Goal: Find specific page/section: Find specific page/section

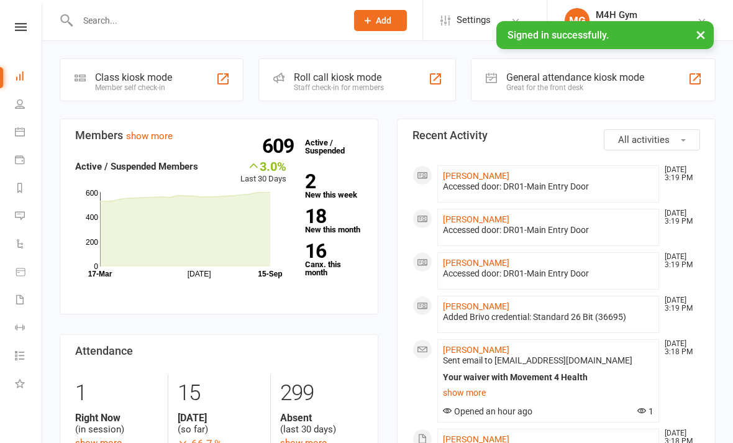
click at [147, 15] on input "text" at bounding box center [206, 20] width 264 height 17
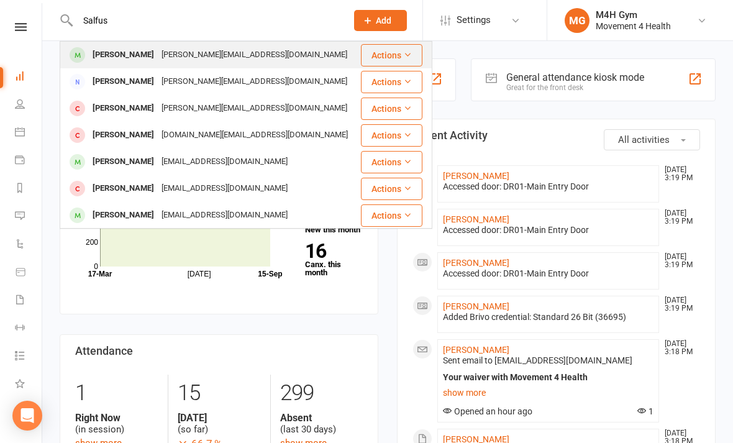
type input "Salfus"
click at [224, 54] on div "[PERSON_NAME][EMAIL_ADDRESS][DOMAIN_NAME]" at bounding box center [254, 55] width 193 height 18
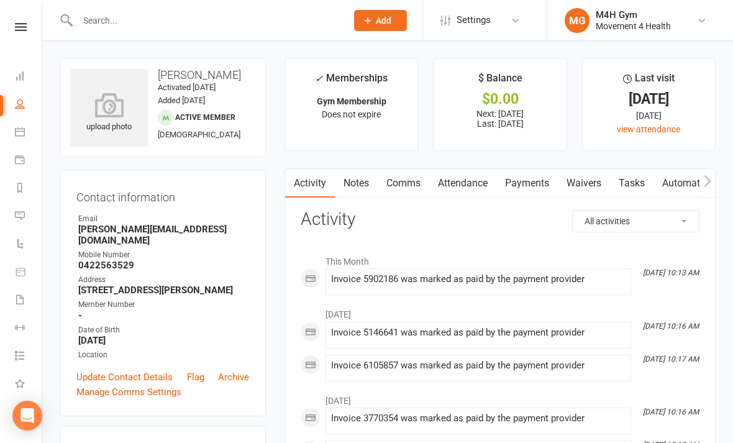
click at [166, 12] on input "text" at bounding box center [206, 20] width 264 height 17
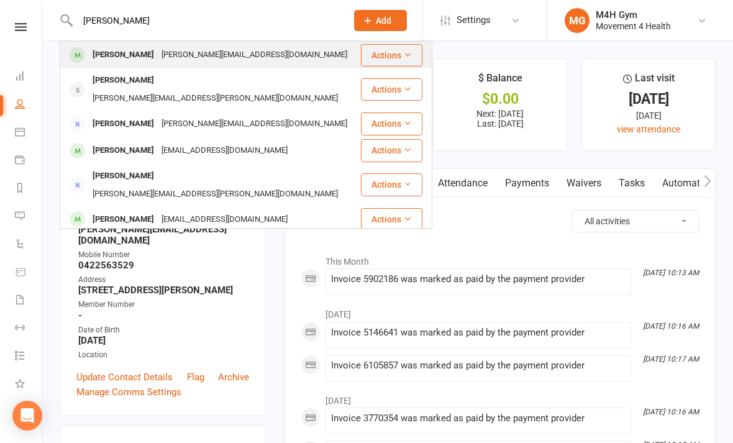
type input "[PERSON_NAME]"
click at [210, 60] on div "[PERSON_NAME][EMAIL_ADDRESS][DOMAIN_NAME]" at bounding box center [254, 55] width 193 height 18
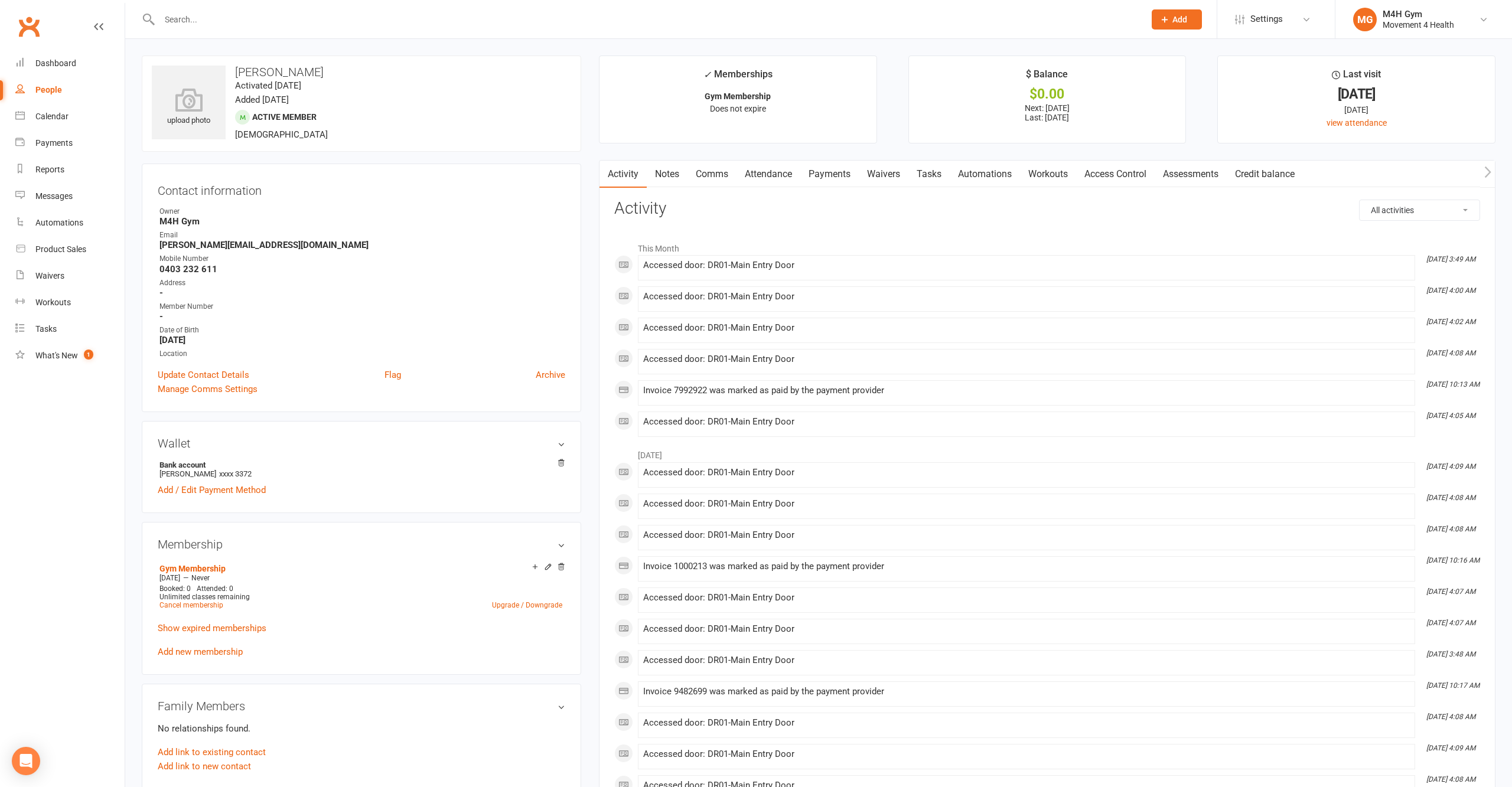
click at [426, 23] on input "text" at bounding box center [646, 19] width 980 height 16
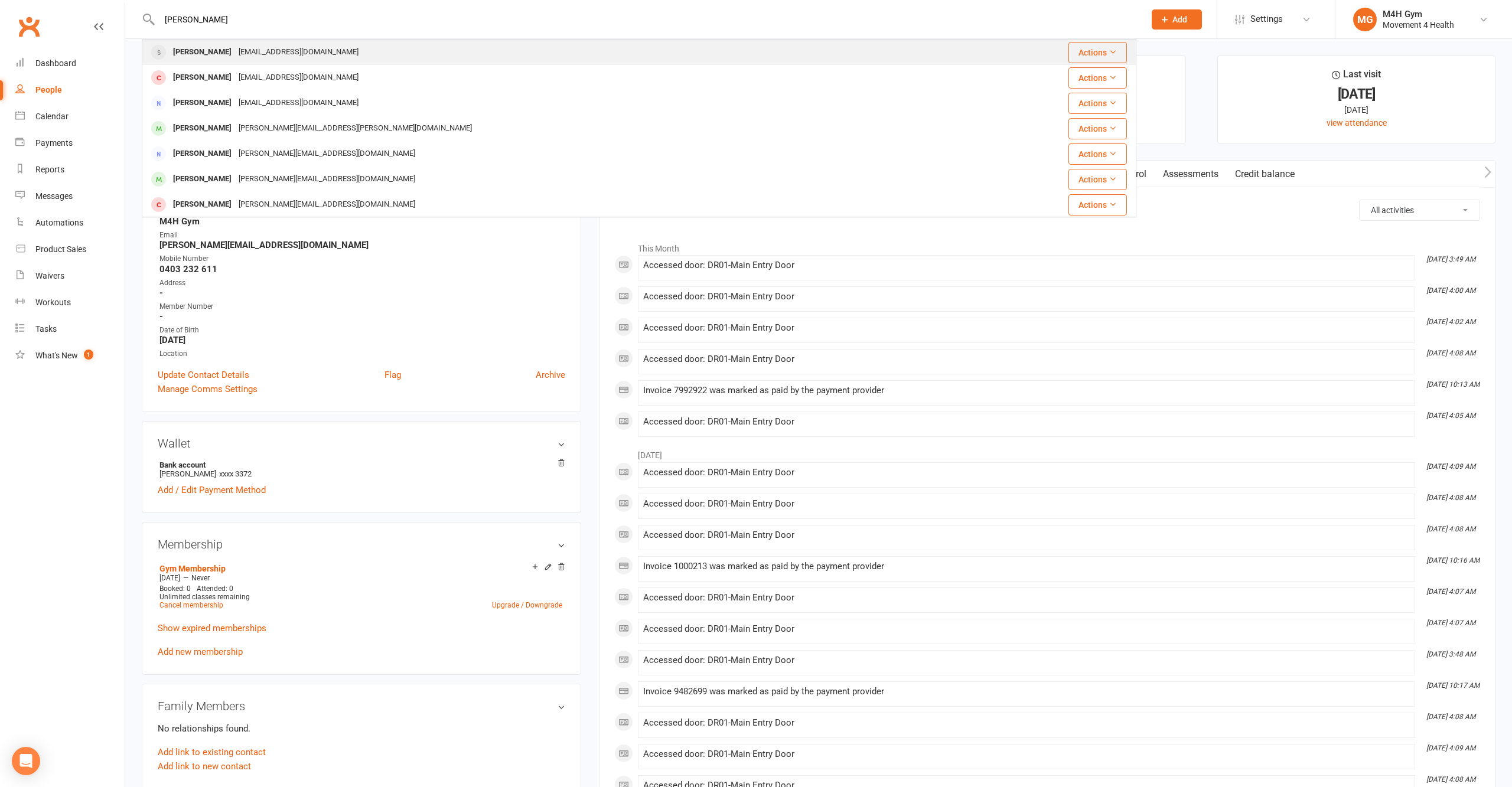
type input "[PERSON_NAME]"
click at [331, 48] on div "[EMAIL_ADDRESS][DOMAIN_NAME]" at bounding box center [298, 52] width 126 height 17
